Goal: Transaction & Acquisition: Purchase product/service

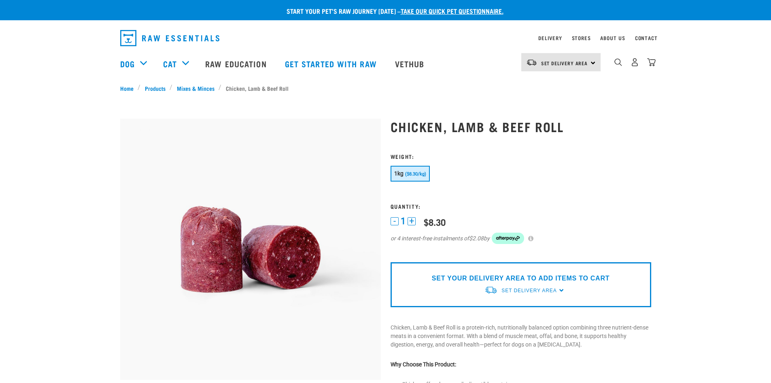
select select
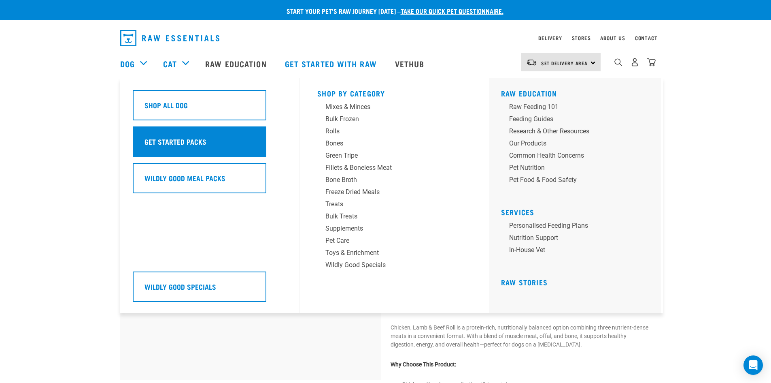
click at [218, 142] on div "Get Started Packs" at bounding box center [200, 141] width 134 height 30
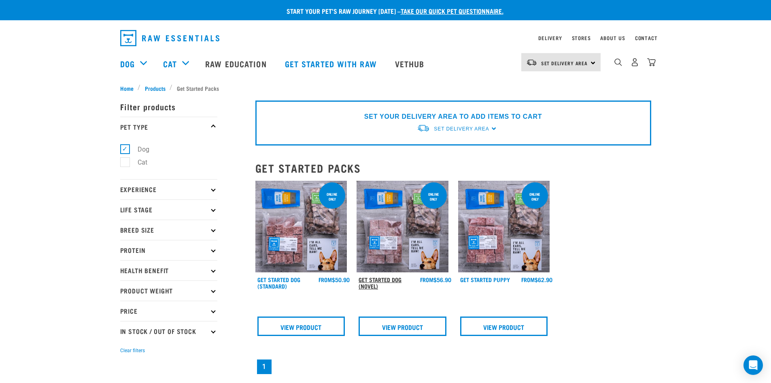
click at [385, 278] on link "Get Started Dog (Novel)" at bounding box center [380, 282] width 43 height 9
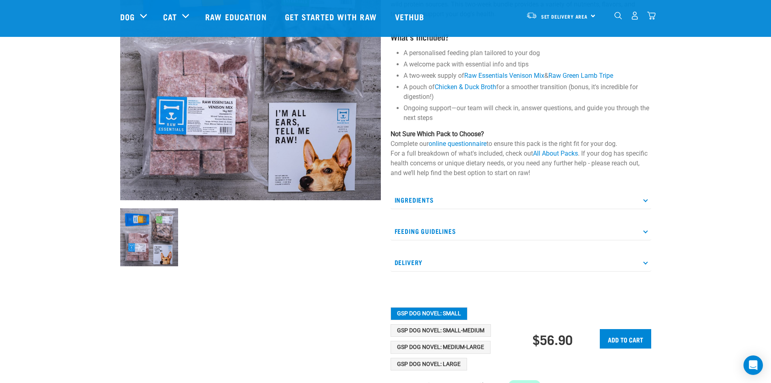
scroll to position [121, 0]
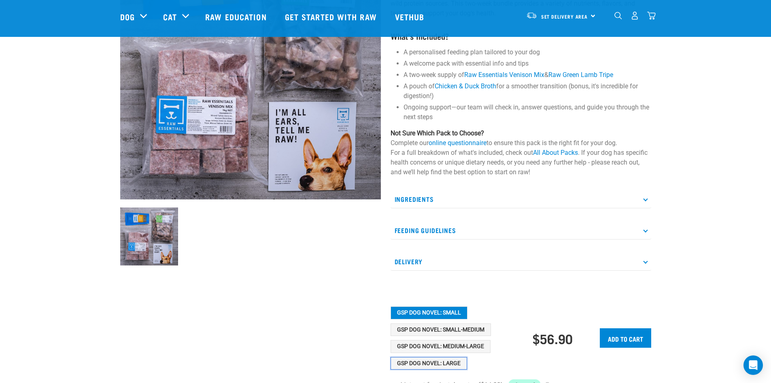
click at [447, 360] on button "GSP Dog Novel: Large" at bounding box center [429, 363] width 77 height 13
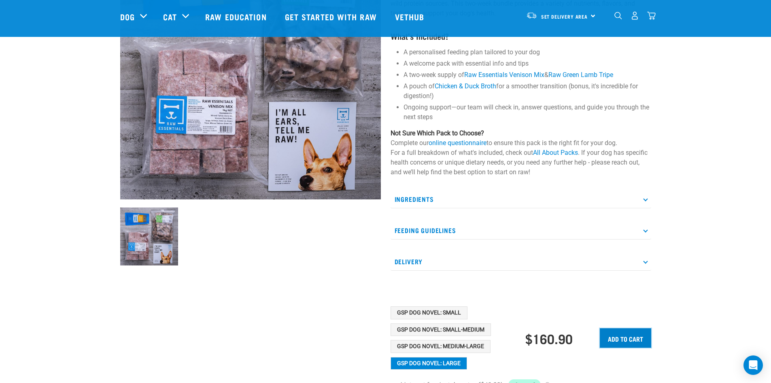
click at [638, 337] on input "Add to cart" at bounding box center [625, 337] width 51 height 19
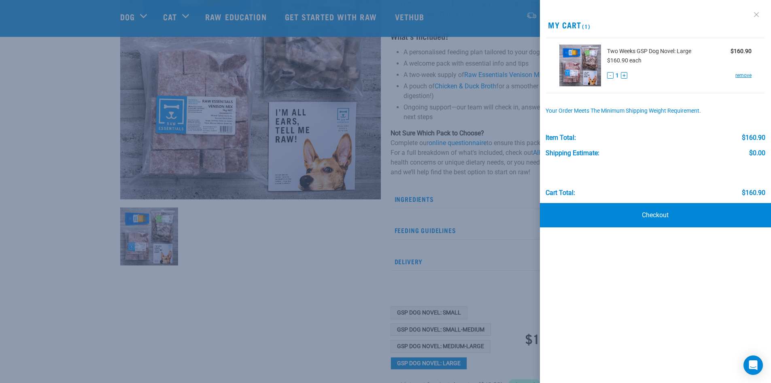
click at [756, 15] on link at bounding box center [756, 14] width 13 height 13
